Goal: Task Accomplishment & Management: Complete application form

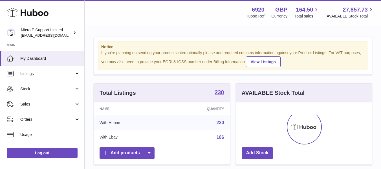
scroll to position [88, 136]
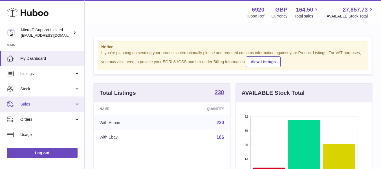
click at [64, 106] on span "Sales" at bounding box center [47, 104] width 54 height 5
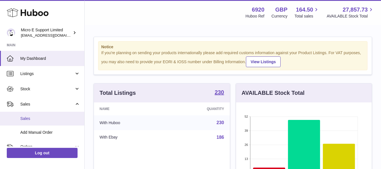
click at [26, 121] on link "Sales" at bounding box center [42, 119] width 84 height 14
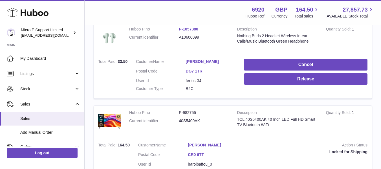
scroll to position [113, 0]
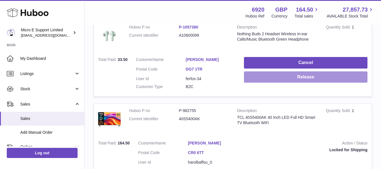
click at [293, 79] on button "Release" at bounding box center [306, 77] width 124 height 12
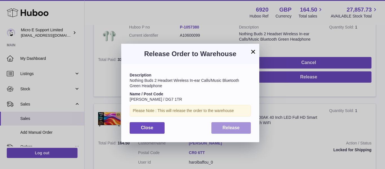
click at [227, 126] on span "Release" at bounding box center [231, 127] width 17 height 5
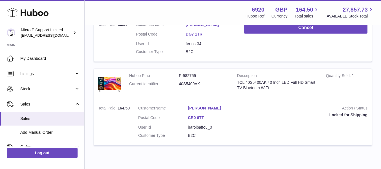
scroll to position [148, 0]
click at [191, 75] on dd "P-982755" at bounding box center [204, 75] width 50 height 5
copy dd "982755"
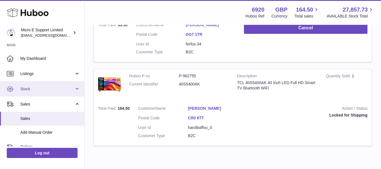
click at [61, 93] on link "Stock" at bounding box center [42, 88] width 84 height 15
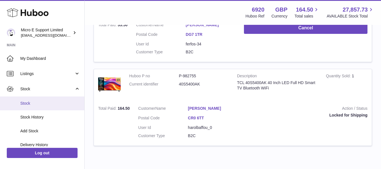
click at [22, 105] on span "Stock" at bounding box center [50, 103] width 60 height 5
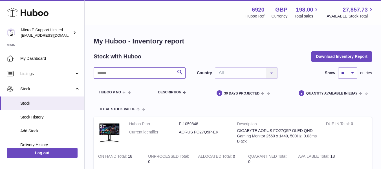
click at [131, 74] on input "text" at bounding box center [140, 72] width 92 height 11
paste input "******"
type input "******"
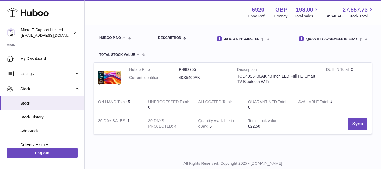
scroll to position [56, 0]
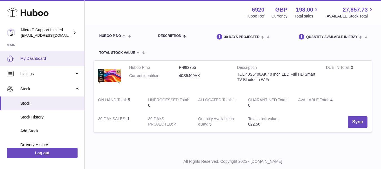
click at [34, 61] on span "My Dashboard" at bounding box center [50, 58] width 60 height 5
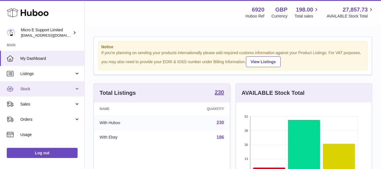
click at [51, 94] on link "Stock" at bounding box center [42, 88] width 84 height 15
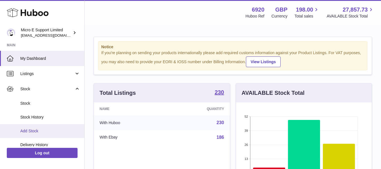
click at [42, 133] on span "Add Stock" at bounding box center [50, 130] width 60 height 5
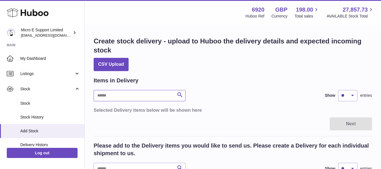
click at [129, 96] on input "text" at bounding box center [140, 95] width 92 height 11
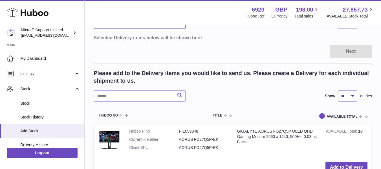
scroll to position [56, 0]
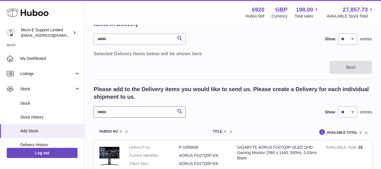
click at [135, 117] on input "text" at bounding box center [140, 111] width 92 height 11
paste input "**********"
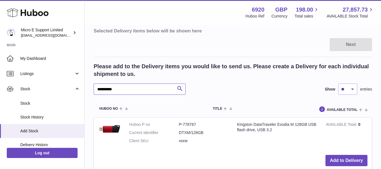
scroll to position [141, 0]
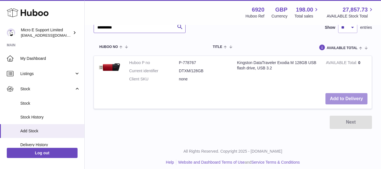
type input "**********"
click at [353, 98] on button "Add to Delivery" at bounding box center [347, 99] width 42 height 12
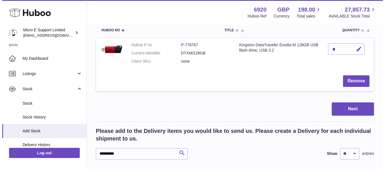
scroll to position [70, 0]
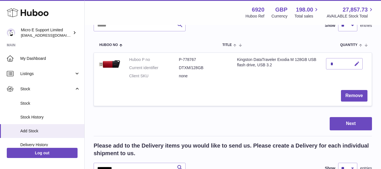
click at [357, 67] on icon "button" at bounding box center [357, 64] width 6 height 6
type input "*"
click at [355, 62] on icon "submit" at bounding box center [357, 63] width 5 height 5
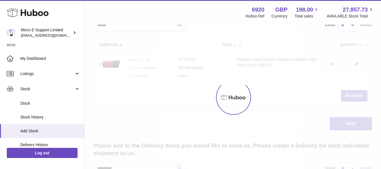
click at [288, 94] on div "**********" at bounding box center [233, 105] width 296 height 351
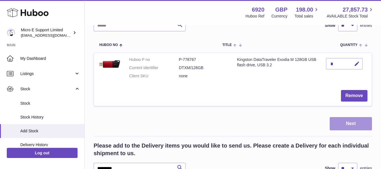
click at [354, 121] on button "Next" at bounding box center [351, 123] width 42 height 13
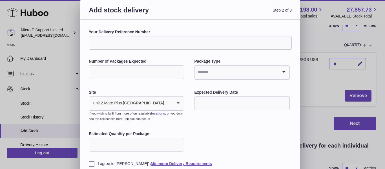
click at [143, 38] on input "Your Delivery Reference Number" at bounding box center [190, 43] width 203 height 14
click at [99, 74] on input "Number of Packages Expected" at bounding box center [136, 72] width 95 height 14
type input "*"
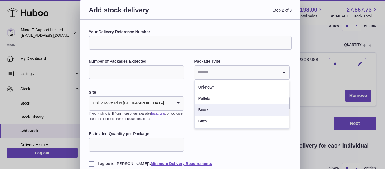
click at [210, 111] on li "Boxes" at bounding box center [242, 109] width 94 height 11
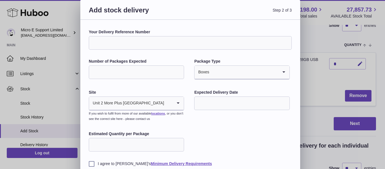
click at [223, 102] on input "text" at bounding box center [241, 103] width 95 height 14
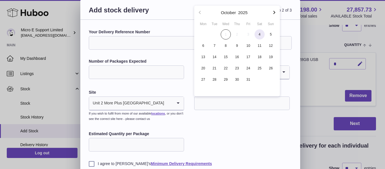
click at [260, 36] on span "4" at bounding box center [260, 34] width 10 height 10
type input "**********"
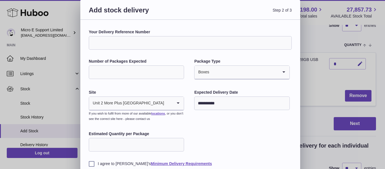
click at [128, 143] on input "Estimated Quantity per Package" at bounding box center [136, 145] width 95 height 14
type input "*"
click at [224, 147] on div "**********" at bounding box center [190, 97] width 203 height 137
click at [92, 165] on label "I agree to Huboo's Minimum Delivery Requirements" at bounding box center [190, 163] width 203 height 5
drag, startPoint x: 108, startPoint y: 43, endPoint x: 219, endPoint y: 43, distance: 110.6
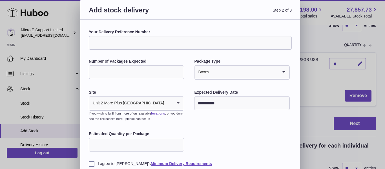
click at [108, 43] on input "Your Delivery Reference Number" at bounding box center [190, 43] width 203 height 14
click at [240, 32] on label "Your Delivery Reference Number" at bounding box center [190, 31] width 203 height 5
click at [240, 36] on input "Your Delivery Reference Number" at bounding box center [190, 43] width 203 height 14
paste input "**********"
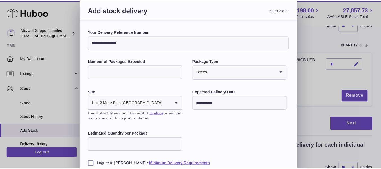
scroll to position [32, 0]
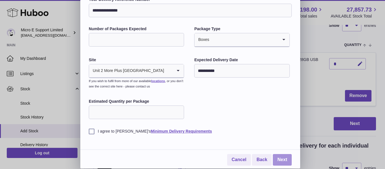
type input "**********"
click at [281, 157] on link "Next" at bounding box center [282, 160] width 19 height 12
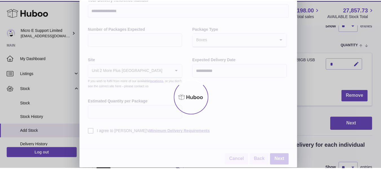
scroll to position [0, 0]
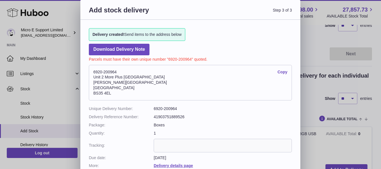
click at [182, 148] on input "text" at bounding box center [223, 146] width 138 height 14
paste input "**********"
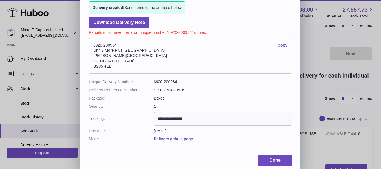
scroll to position [29, 0]
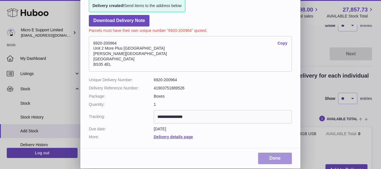
type input "**********"
click at [268, 157] on link "Done" at bounding box center [275, 159] width 34 height 12
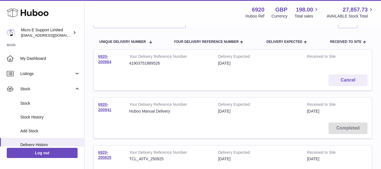
scroll to position [56, 0]
